Goal: Navigation & Orientation: Find specific page/section

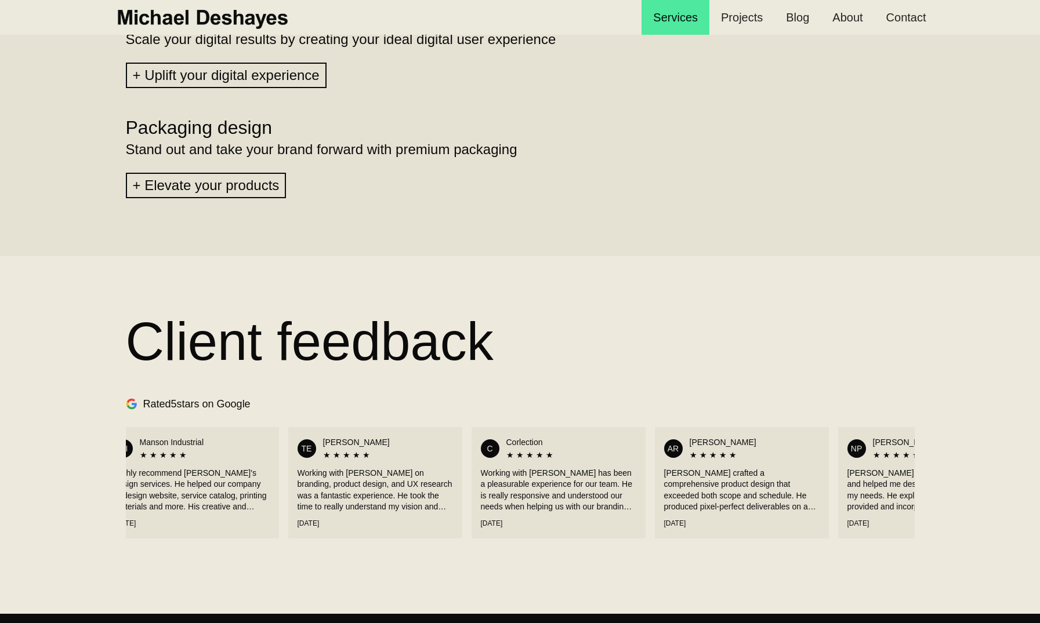
scroll to position [0, 118]
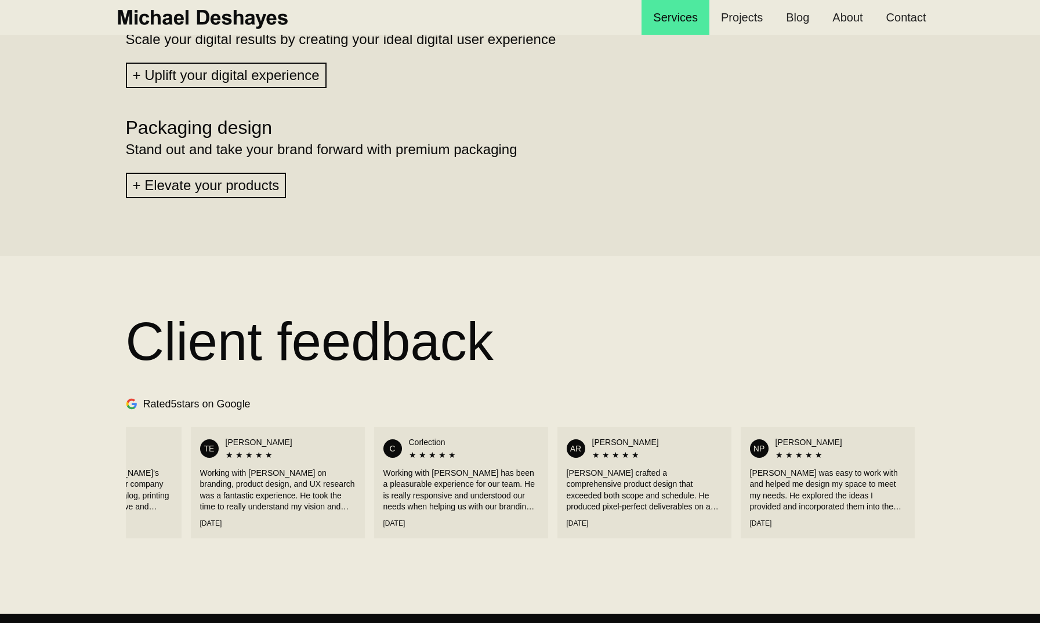
drag, startPoint x: 829, startPoint y: 472, endPoint x: 318, endPoint y: 476, distance: 510.8
click at [373, 476] on div "MI Manson Industrial ★ ★ ★ ★ ★ Highly recommend Michael's design services. He h…" at bounding box center [520, 482] width 788 height 123
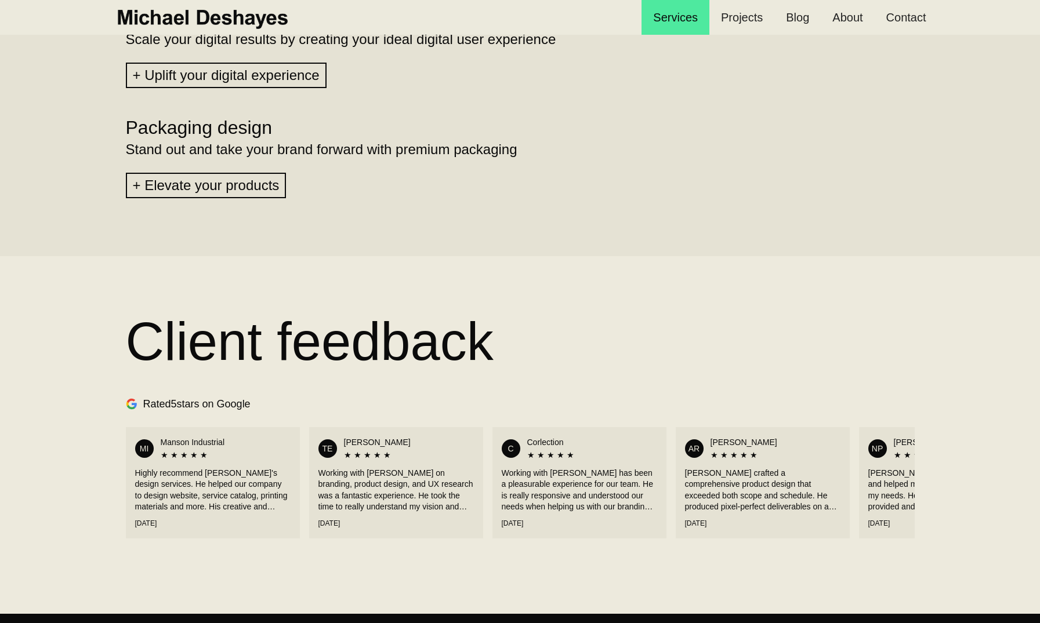
drag, startPoint x: 253, startPoint y: 478, endPoint x: 753, endPoint y: 453, distance: 501.0
click at [753, 453] on div "MI Manson Industrial ★ ★ ★ ★ ★ Highly recommend Michael's design services. He h…" at bounding box center [520, 482] width 788 height 123
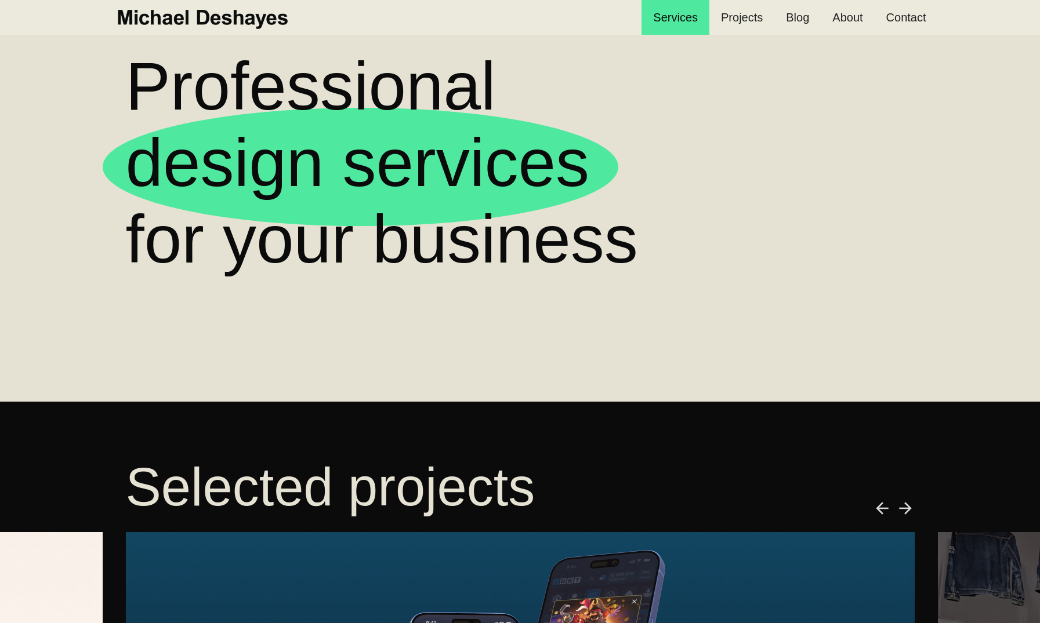
scroll to position [60, 0]
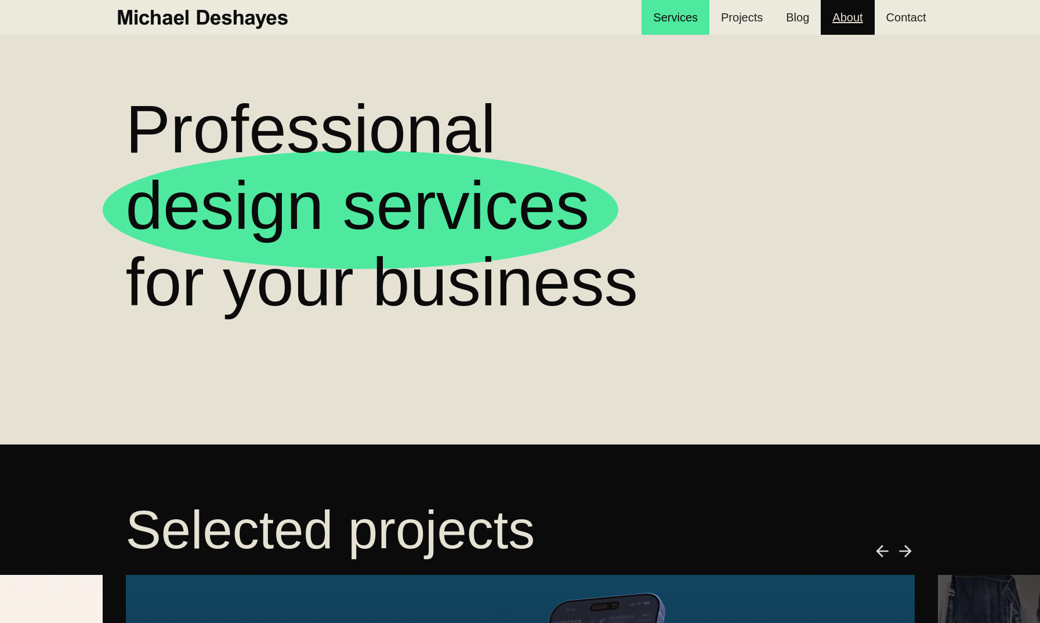
click at [844, 17] on link "About" at bounding box center [846, 17] width 53 height 35
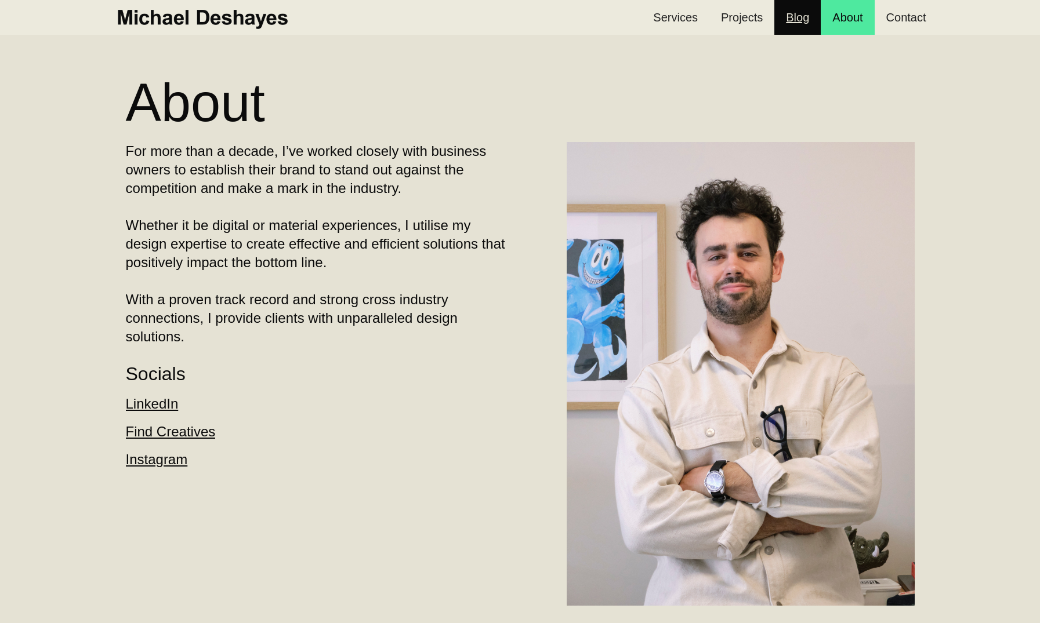
click at [805, 21] on link "Blog" at bounding box center [797, 17] width 46 height 35
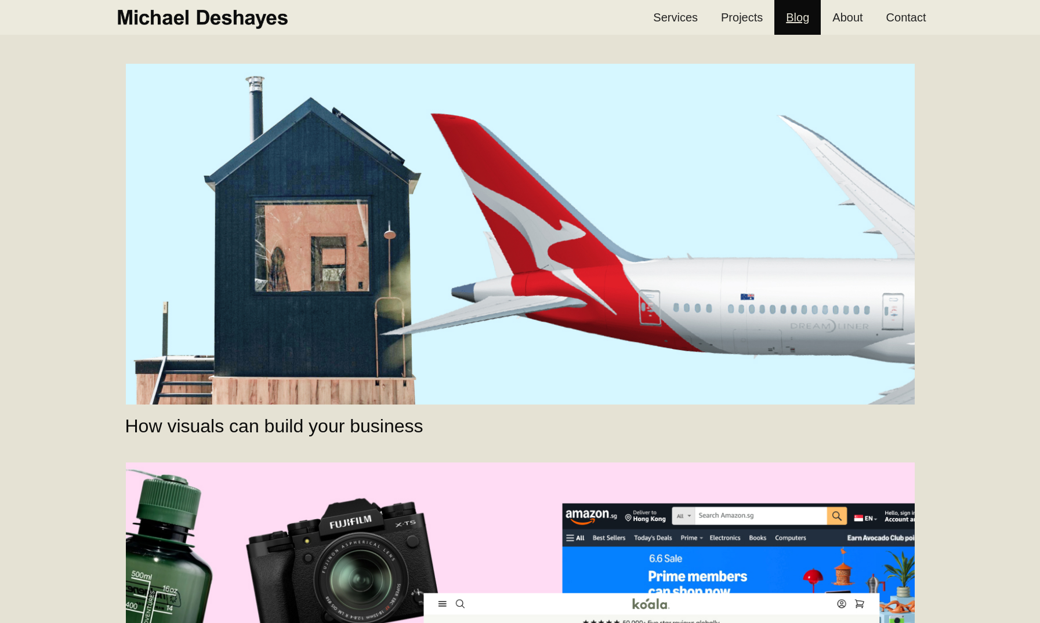
click at [782, 24] on link "Blog" at bounding box center [797, 17] width 46 height 35
click at [747, 20] on link "Projects" at bounding box center [741, 17] width 65 height 35
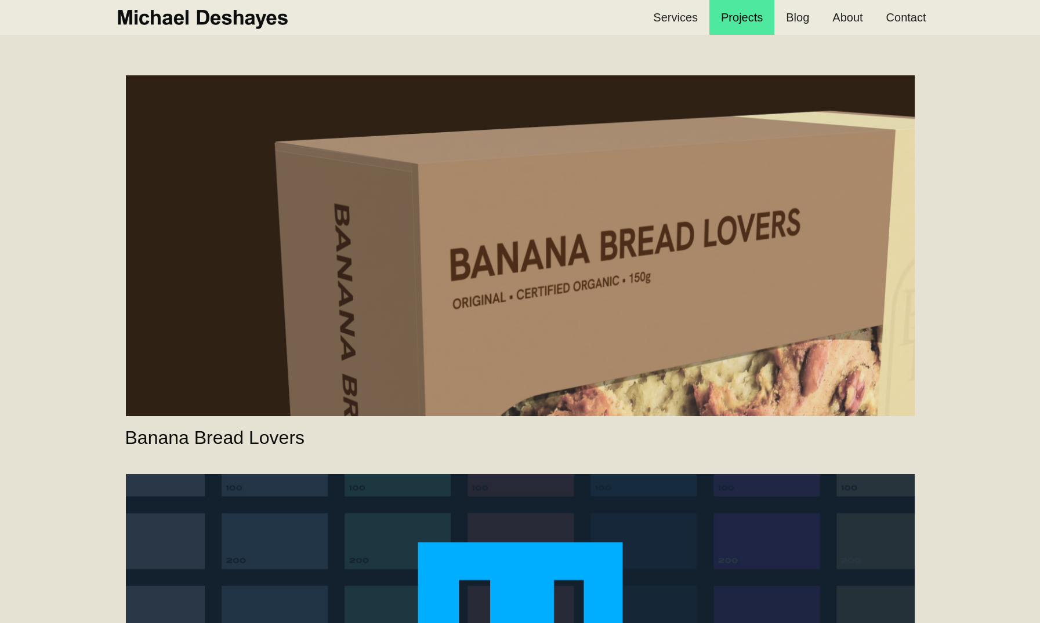
click at [269, 165] on link "Banana Bread Lovers" at bounding box center [520, 245] width 788 height 341
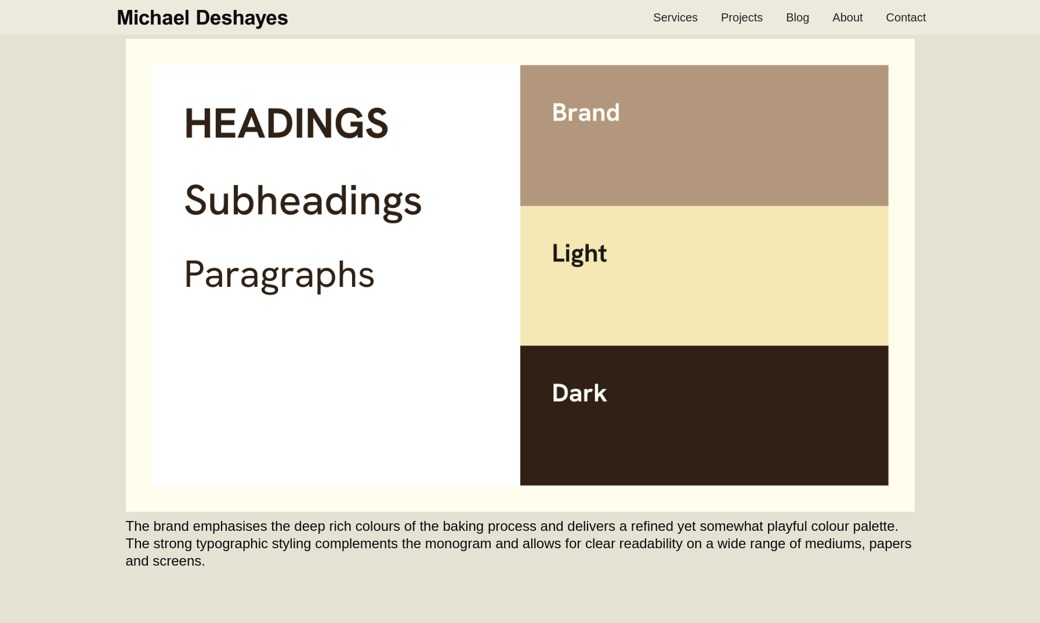
scroll to position [1921, 0]
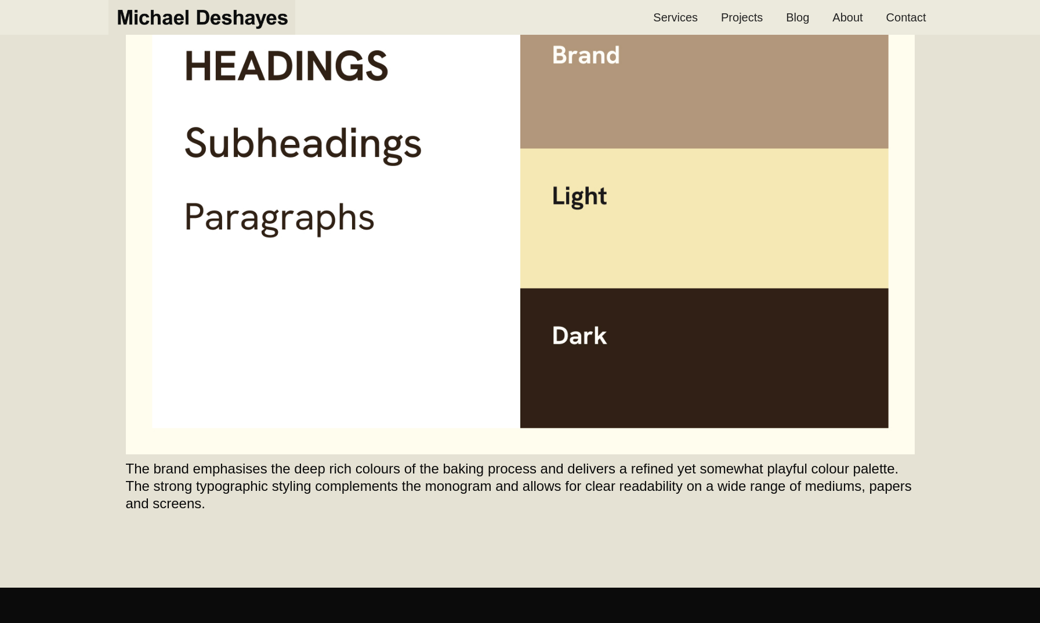
click at [205, 13] on img "home" at bounding box center [201, 18] width 175 height 26
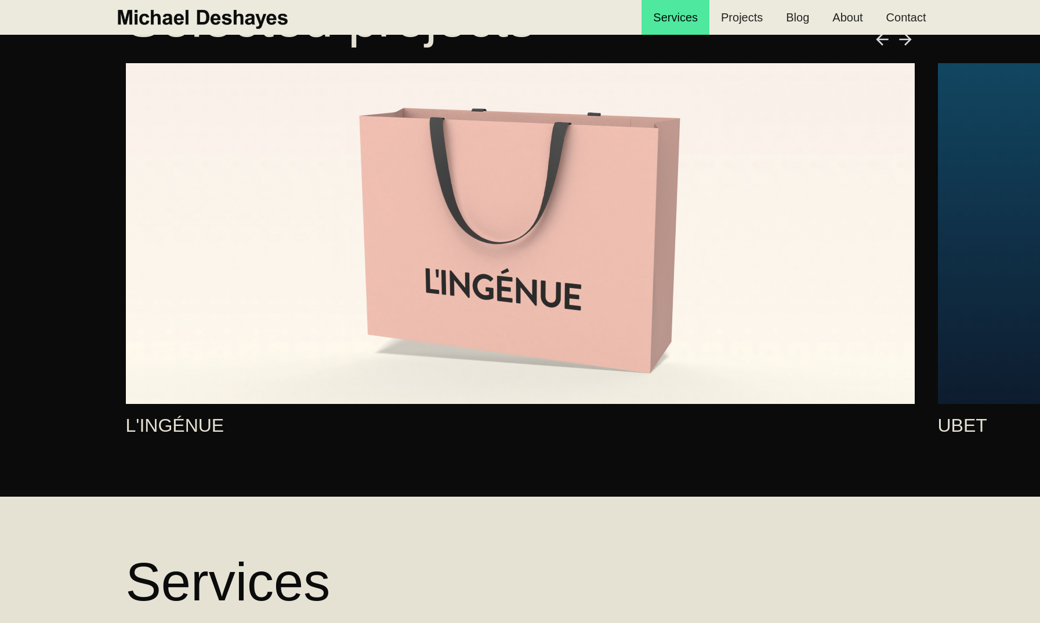
scroll to position [674, 0]
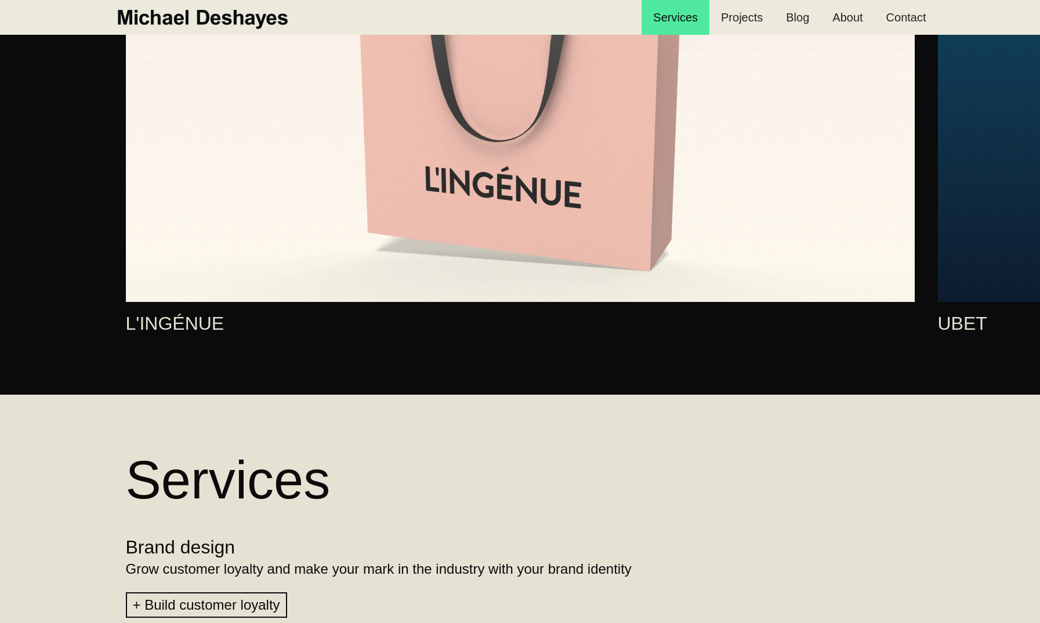
drag, startPoint x: 926, startPoint y: 232, endPoint x: 684, endPoint y: 246, distance: 242.2
click at [684, 246] on div "Selected projects L'INGÉNUE UBET CORLECTION Manson Industrial Unique Garment Fi…" at bounding box center [520, 113] width 835 height 448
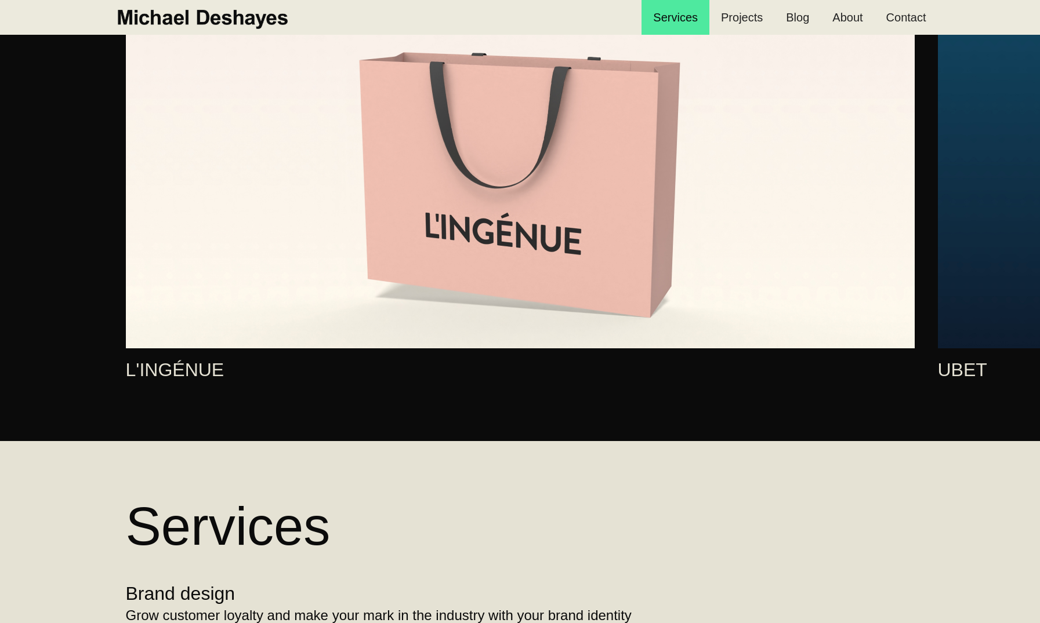
scroll to position [455, 0]
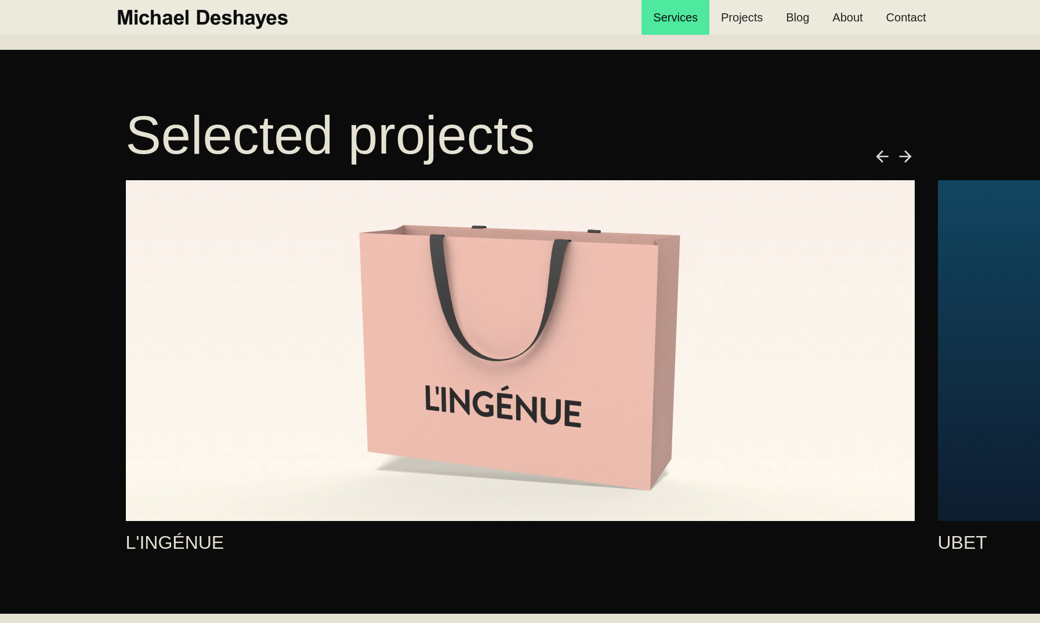
click at [907, 157] on img "next slide" at bounding box center [905, 156] width 19 height 19
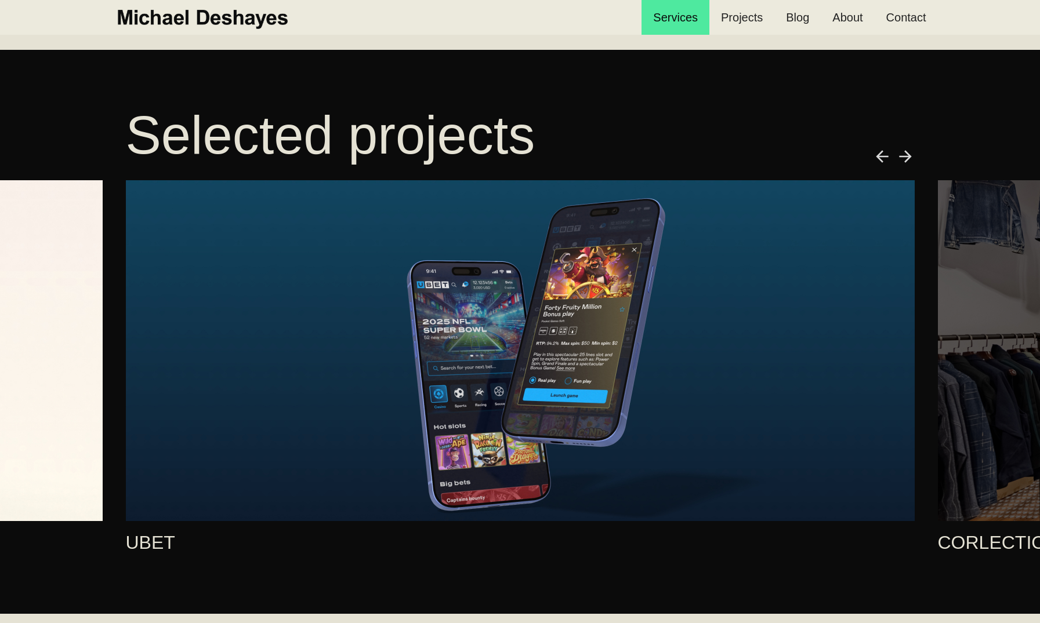
click at [805, 206] on link "2 of 7" at bounding box center [520, 350] width 788 height 341
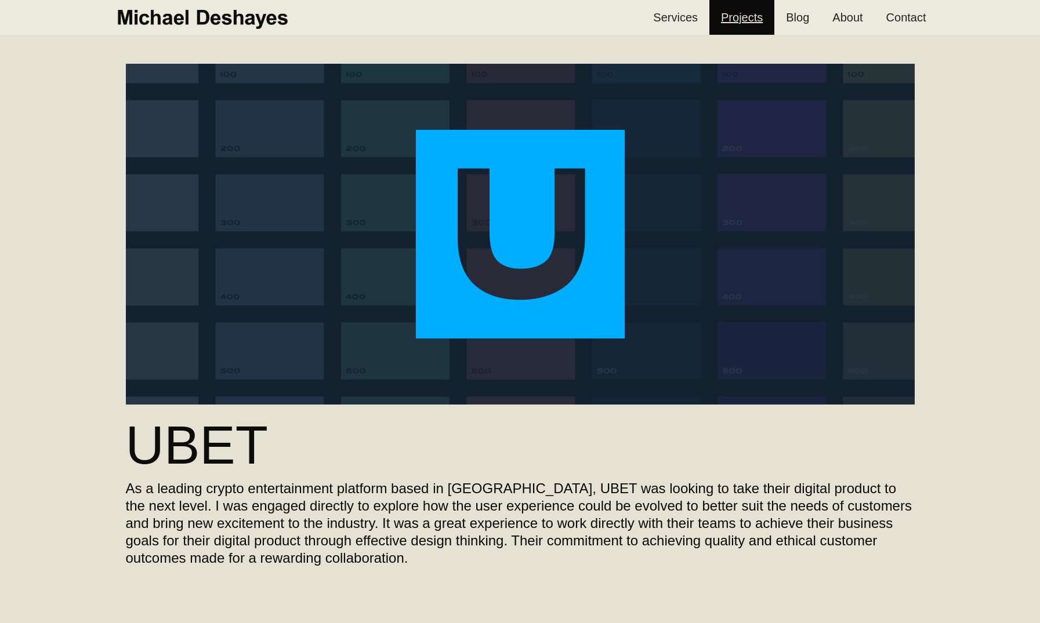
click at [749, 28] on link "Projects" at bounding box center [741, 17] width 65 height 35
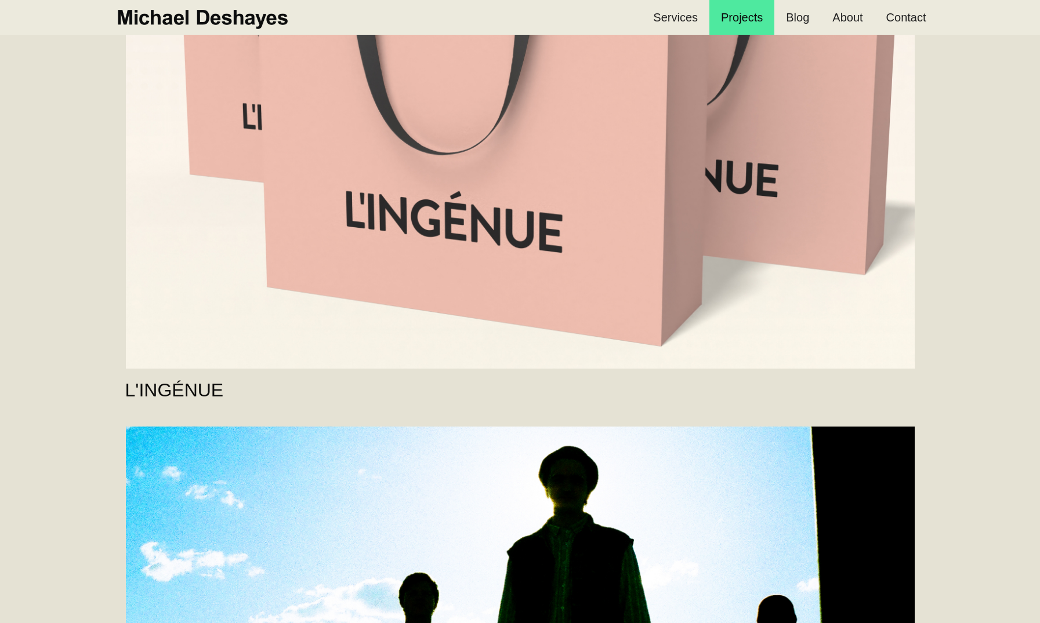
scroll to position [3708, 0]
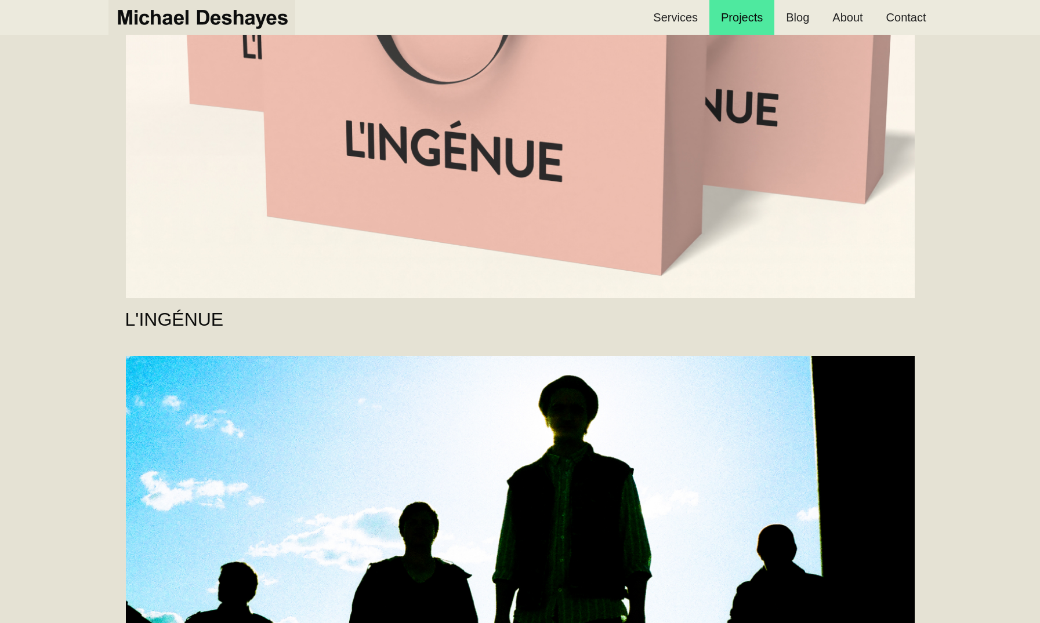
click at [197, 17] on img "home" at bounding box center [201, 18] width 175 height 26
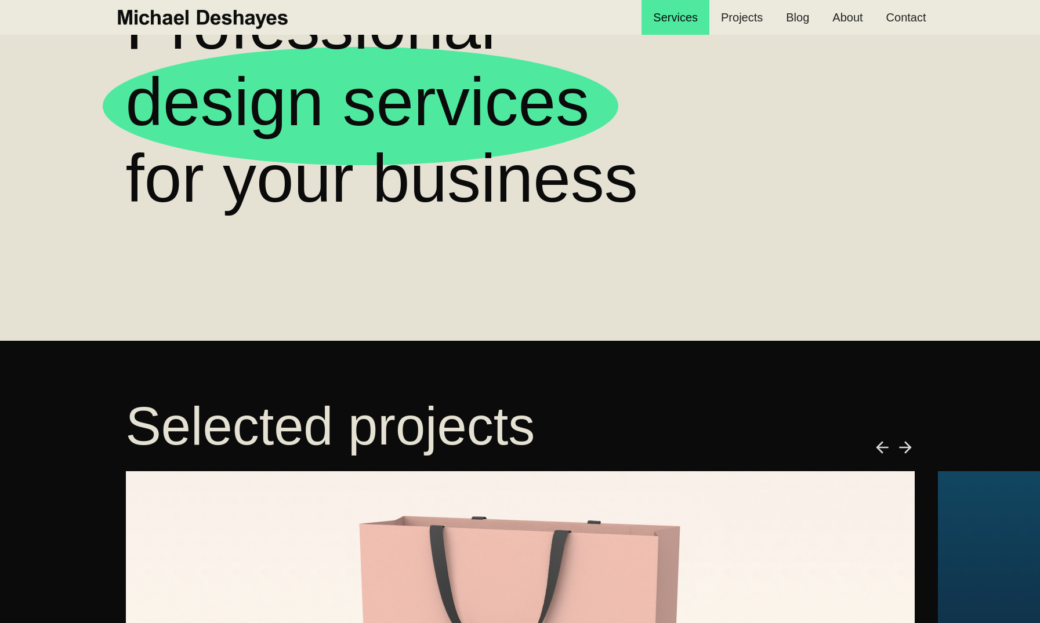
scroll to position [430, 0]
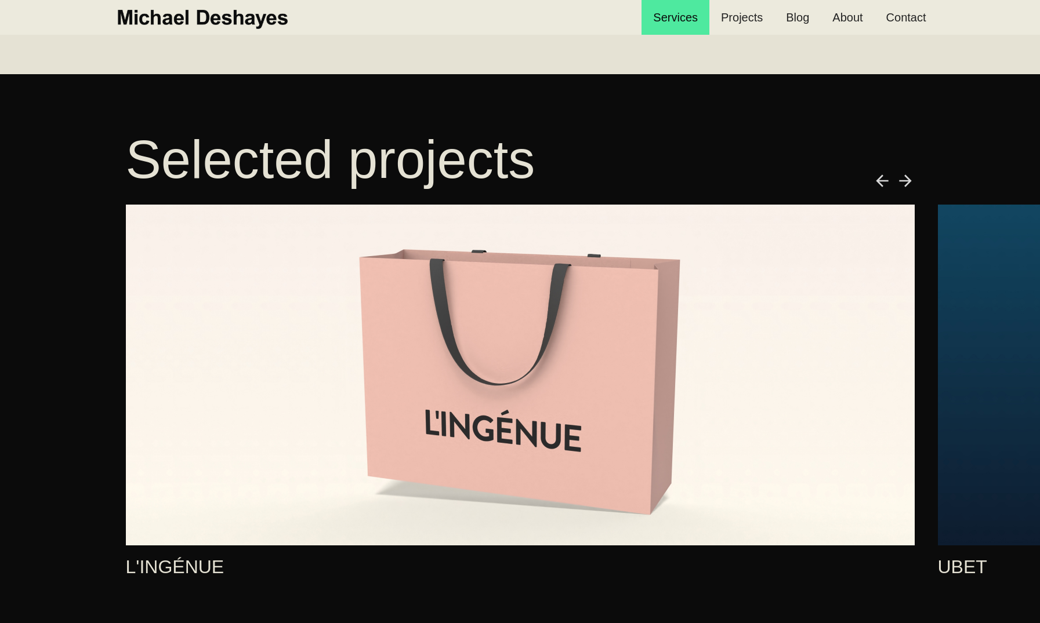
click at [902, 177] on img "next slide" at bounding box center [905, 181] width 19 height 19
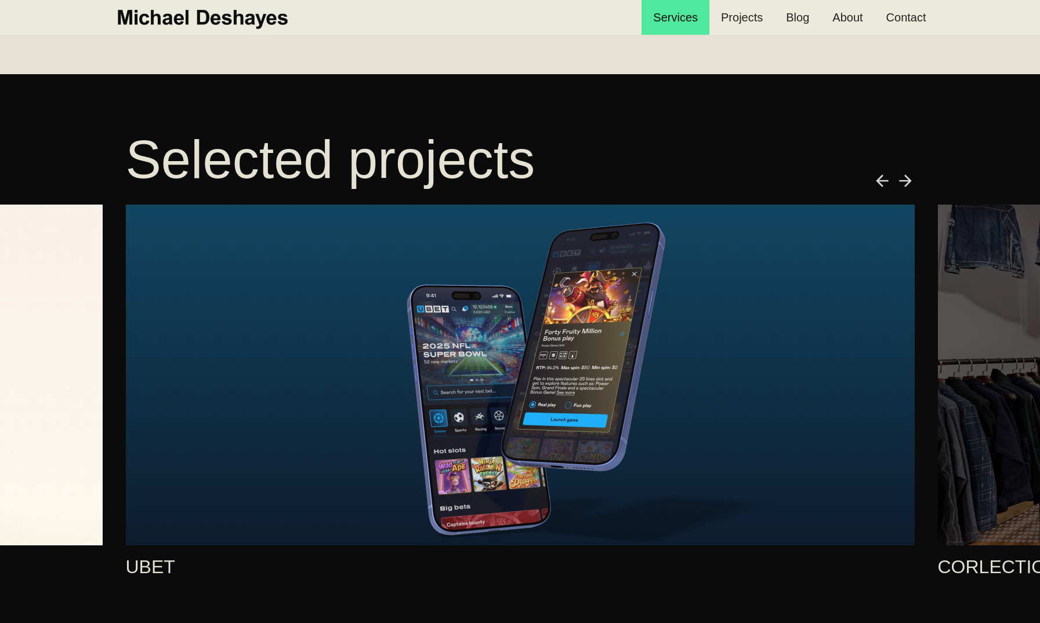
click at [902, 177] on img "next slide" at bounding box center [905, 181] width 19 height 19
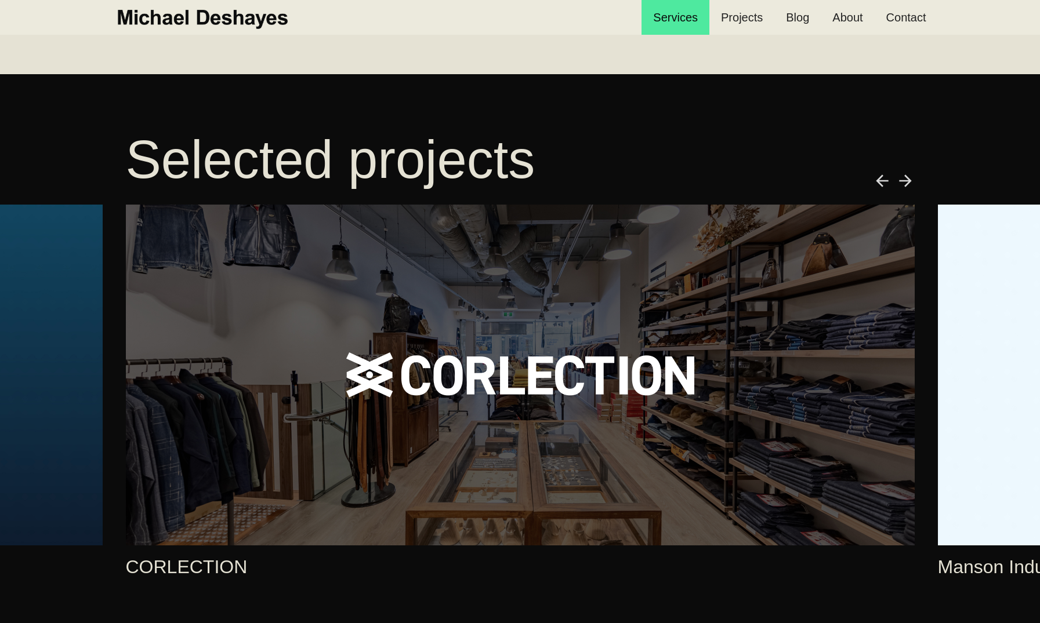
click at [902, 177] on img "next slide" at bounding box center [905, 181] width 19 height 19
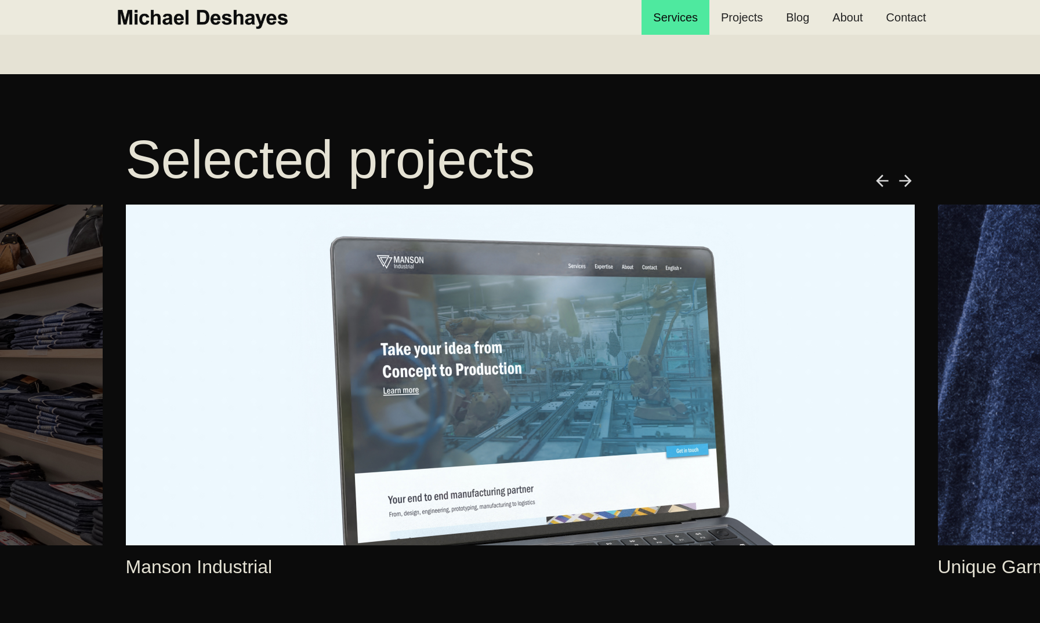
click at [902, 177] on img "next slide" at bounding box center [905, 181] width 19 height 19
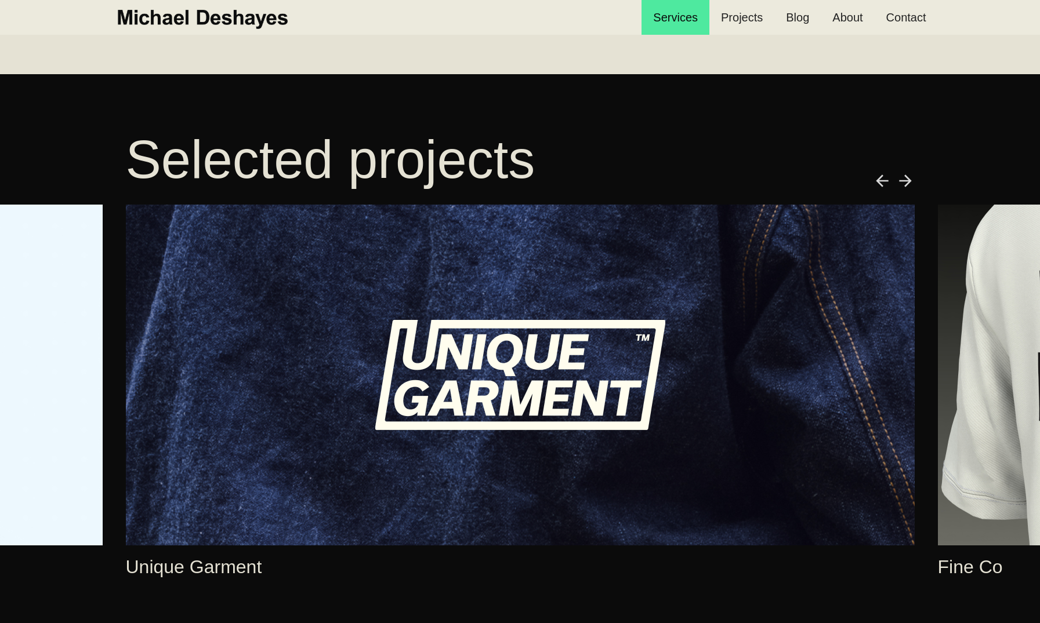
click at [877, 180] on img "previous slide" at bounding box center [882, 181] width 19 height 19
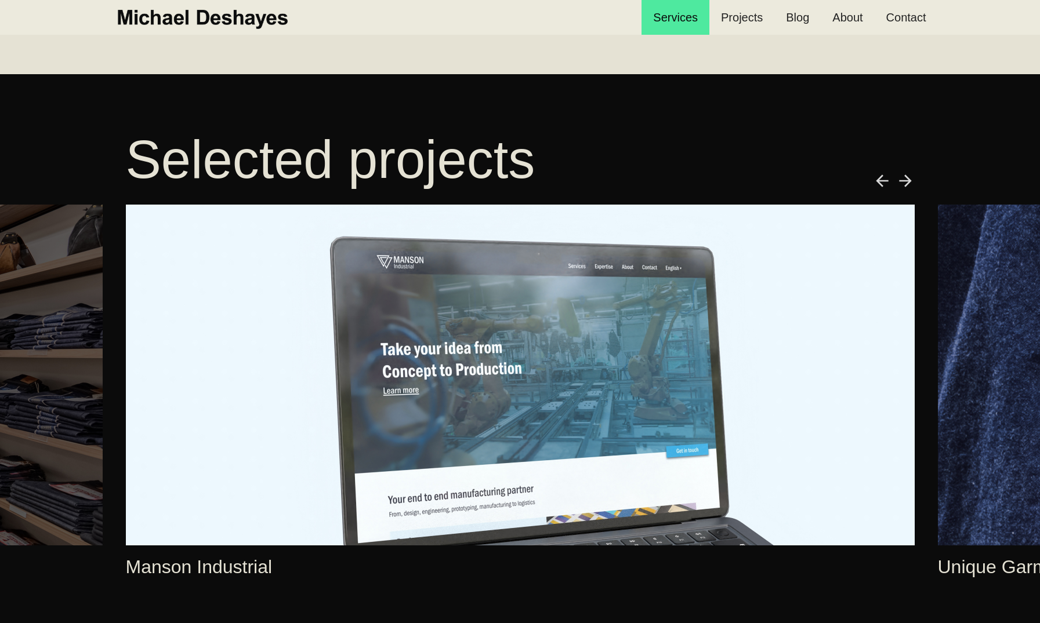
click at [483, 380] on link "4 of 7" at bounding box center [520, 375] width 788 height 341
